Goal: Navigation & Orientation: Find specific page/section

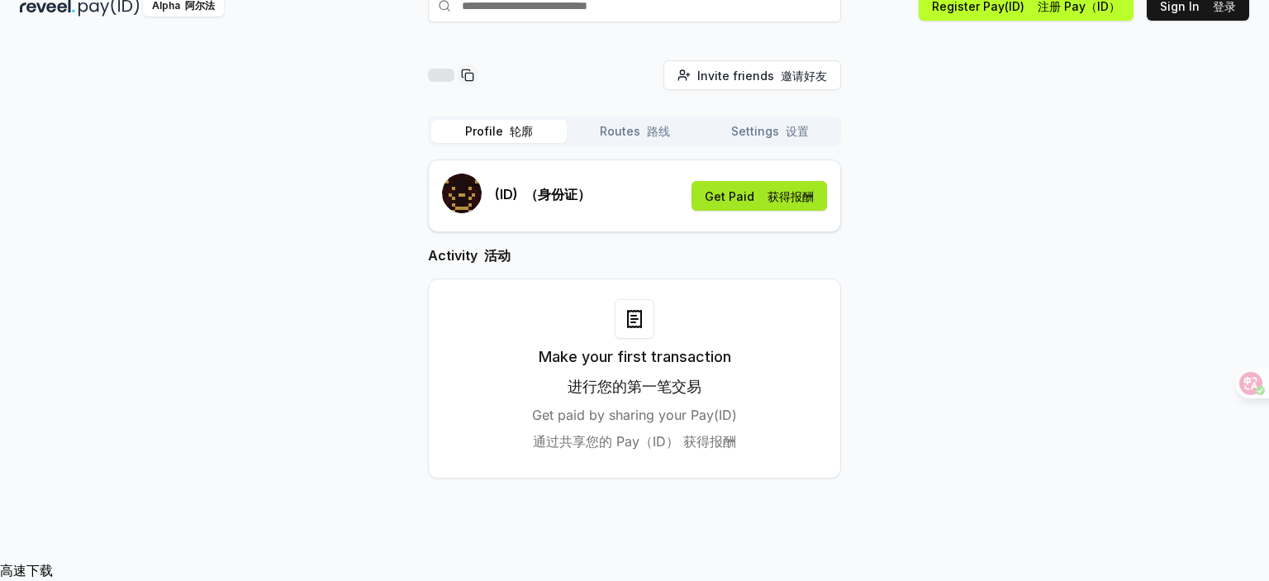
scroll to position [78, 0]
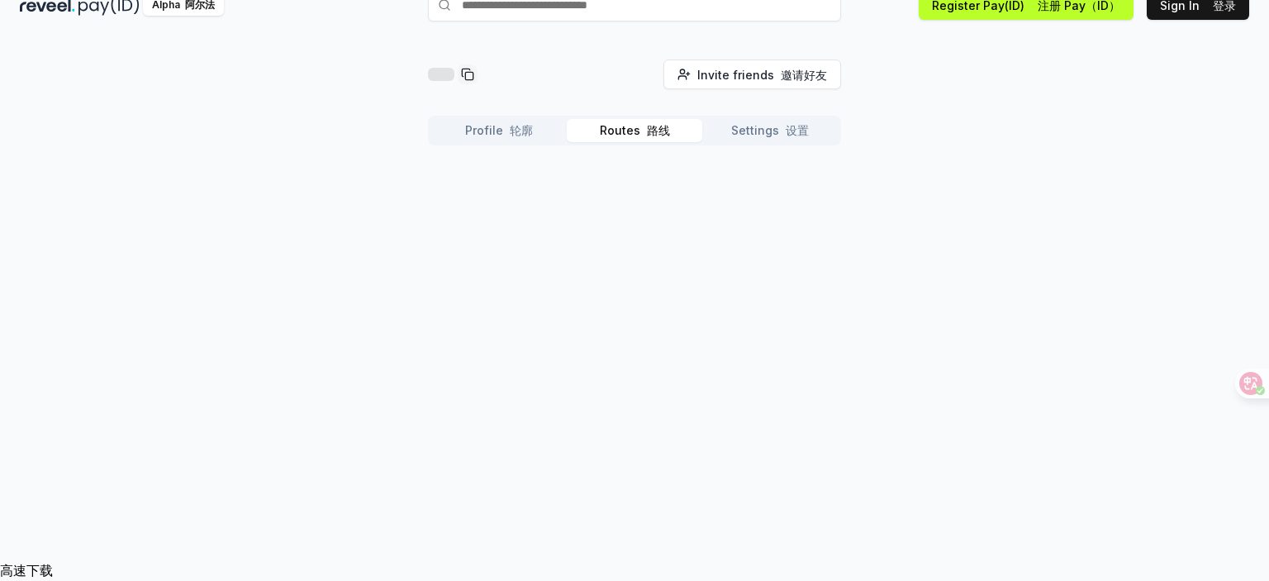
click at [641, 142] on button "Routes 路线" at bounding box center [635, 130] width 136 height 23
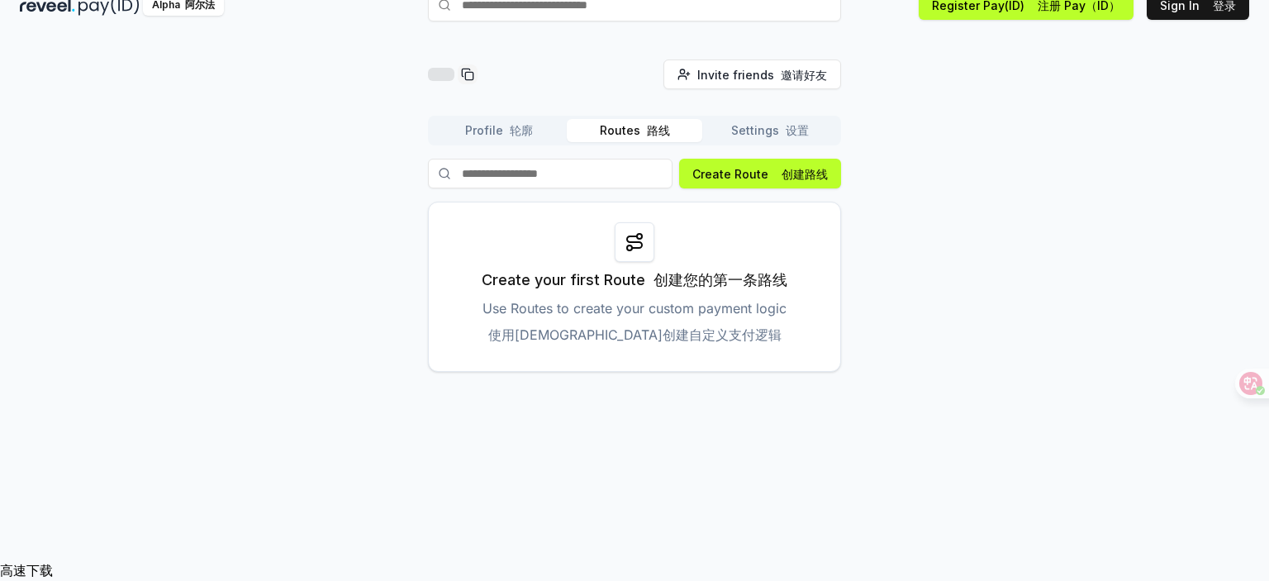
click at [770, 142] on button "Settings 设置" at bounding box center [770, 130] width 136 height 23
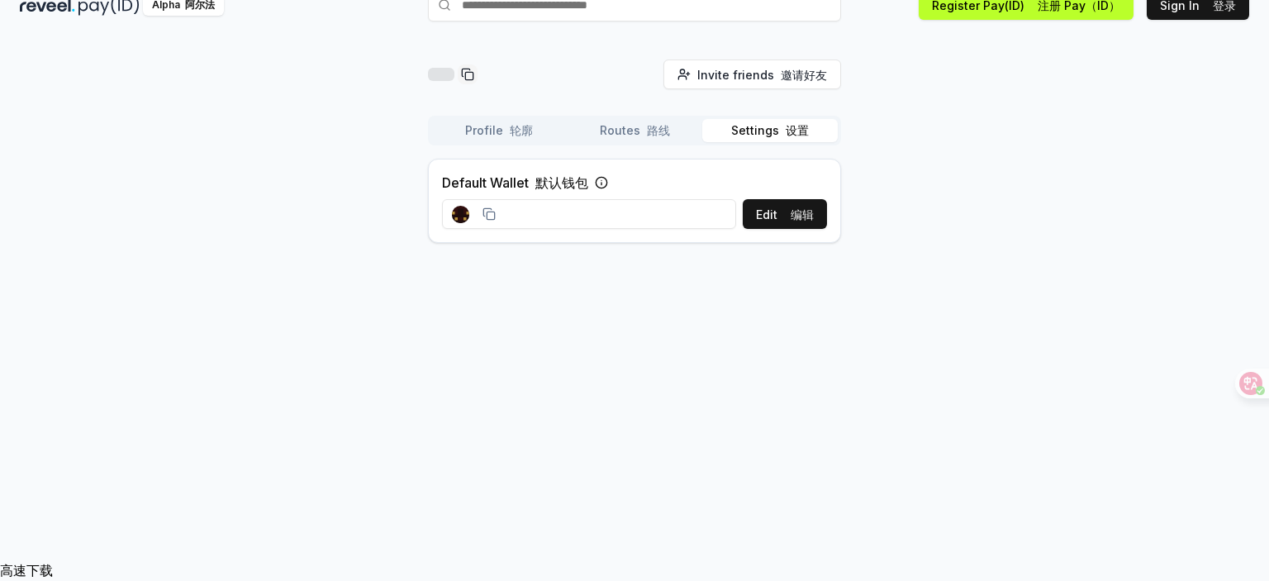
click at [497, 142] on button "Profile 轮廓" at bounding box center [499, 130] width 136 height 23
